Goal: Information Seeking & Learning: Find specific fact

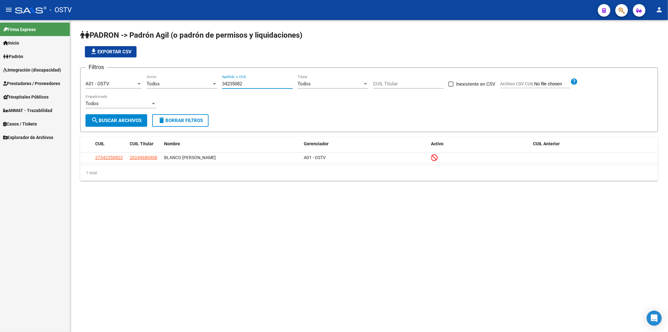
drag, startPoint x: 252, startPoint y: 85, endPoint x: 211, endPoint y: 87, distance: 41.7
click at [211, 87] on div "Filtros A01 - OSTV Seleccionar Gerenciador Todos Activo 34235082 Apellido o CUI…" at bounding box center [369, 93] width 567 height 41
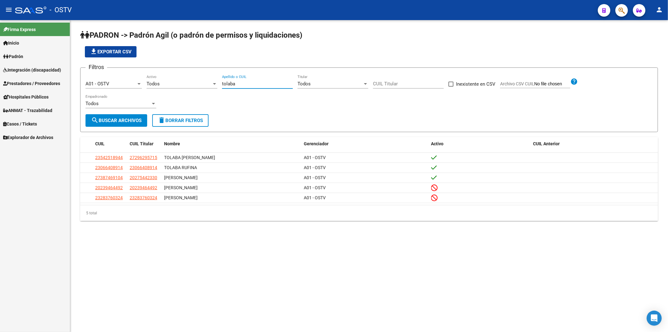
type input "tolaba"
click at [179, 83] on div "Todos" at bounding box center [179, 84] width 65 height 6
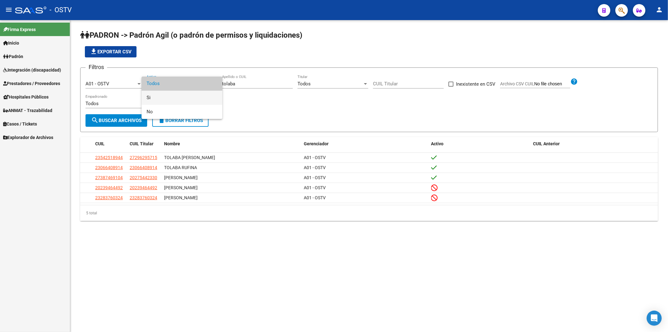
click at [180, 99] on span "Si" at bounding box center [182, 98] width 71 height 14
click at [121, 124] on button "search Buscar Archivos" at bounding box center [117, 120] width 62 height 13
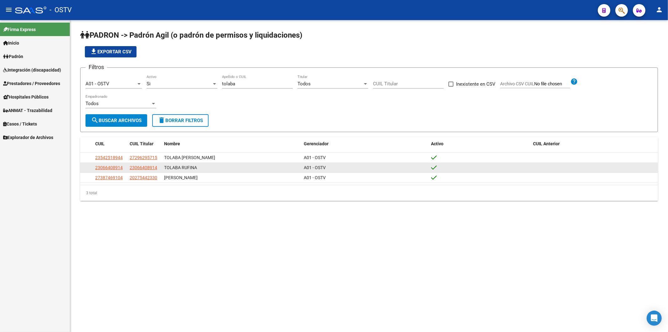
click at [104, 170] on app-link-go-to "23066408914" at bounding box center [109, 167] width 28 height 7
click at [104, 168] on span "23066408914" at bounding box center [109, 167] width 28 height 5
type textarea "23066408914"
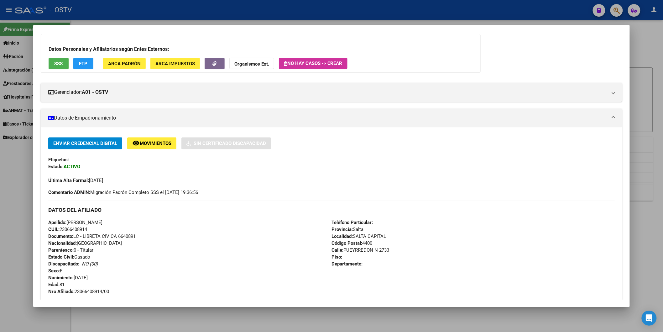
scroll to position [70, 0]
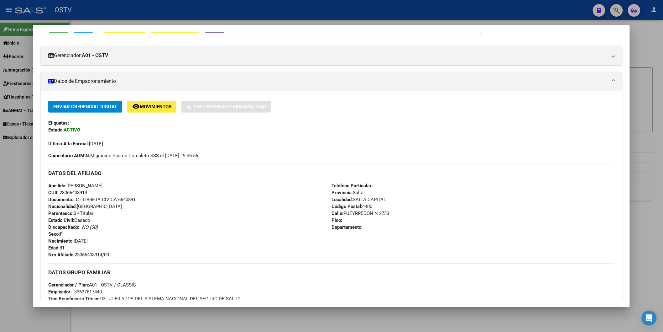
click at [131, 199] on span "Documento: LC - LIBRETA CIVICA 6640891" at bounding box center [91, 199] width 87 height 6
copy span "6640891"
click at [90, 256] on span "Nro Afiliado: 23066408914/00" at bounding box center [78, 255] width 61 height 6
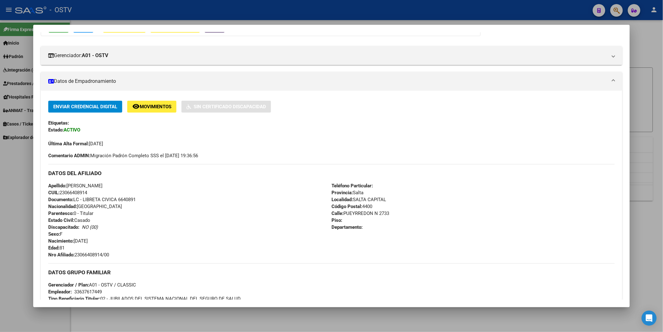
copy span "23066408914"
